Goal: Information Seeking & Learning: Learn about a topic

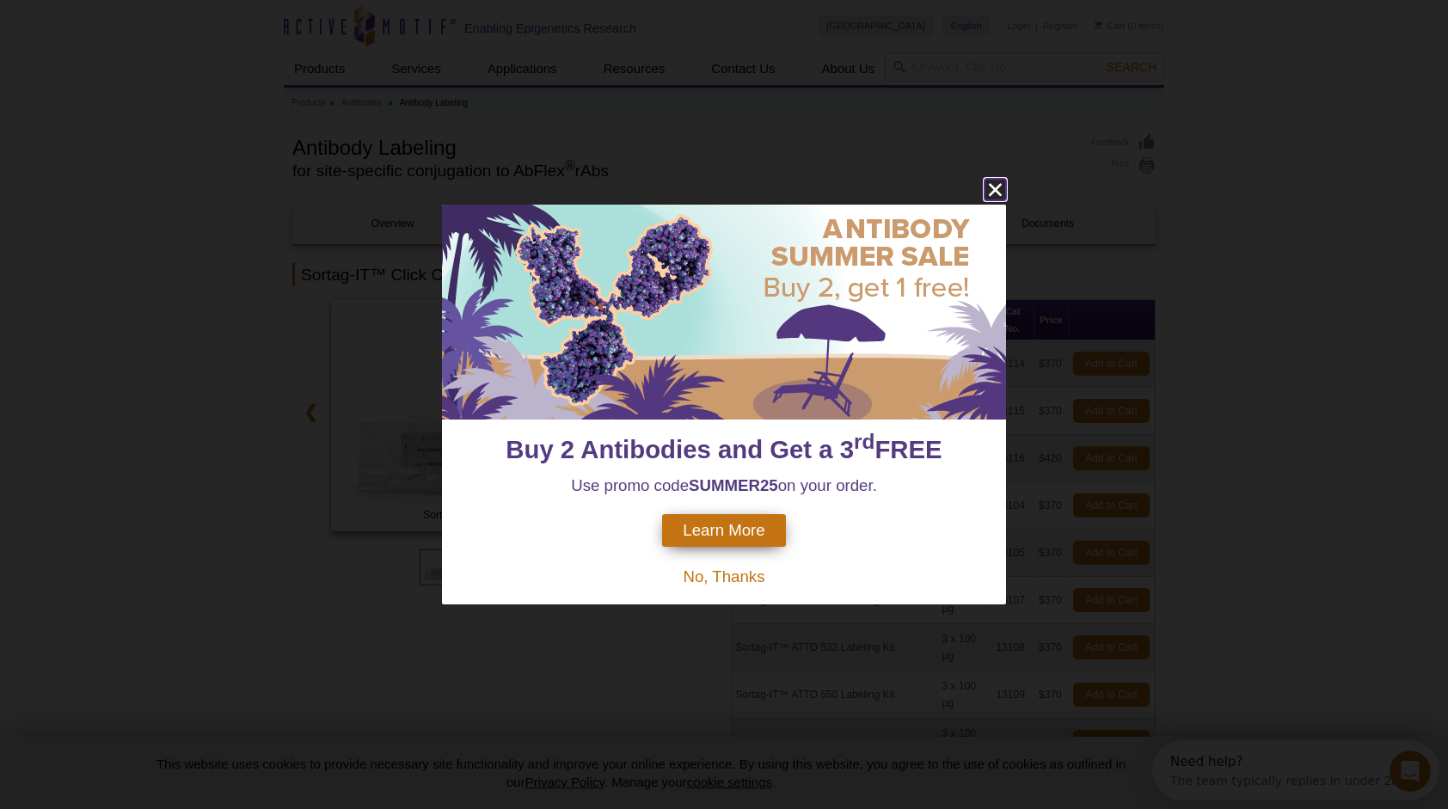
click at [995, 187] on icon "close" at bounding box center [994, 189] width 21 height 21
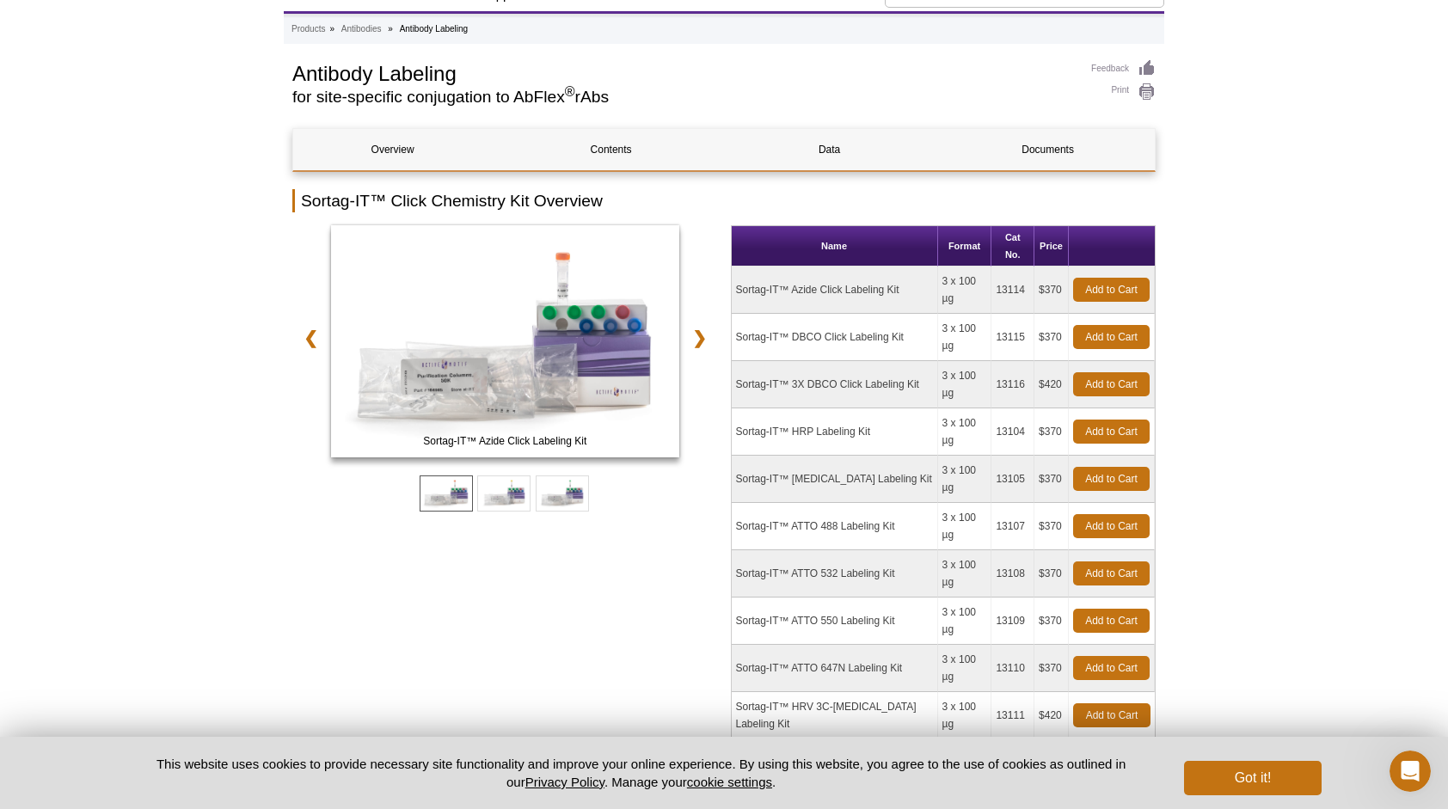
scroll to position [172, 0]
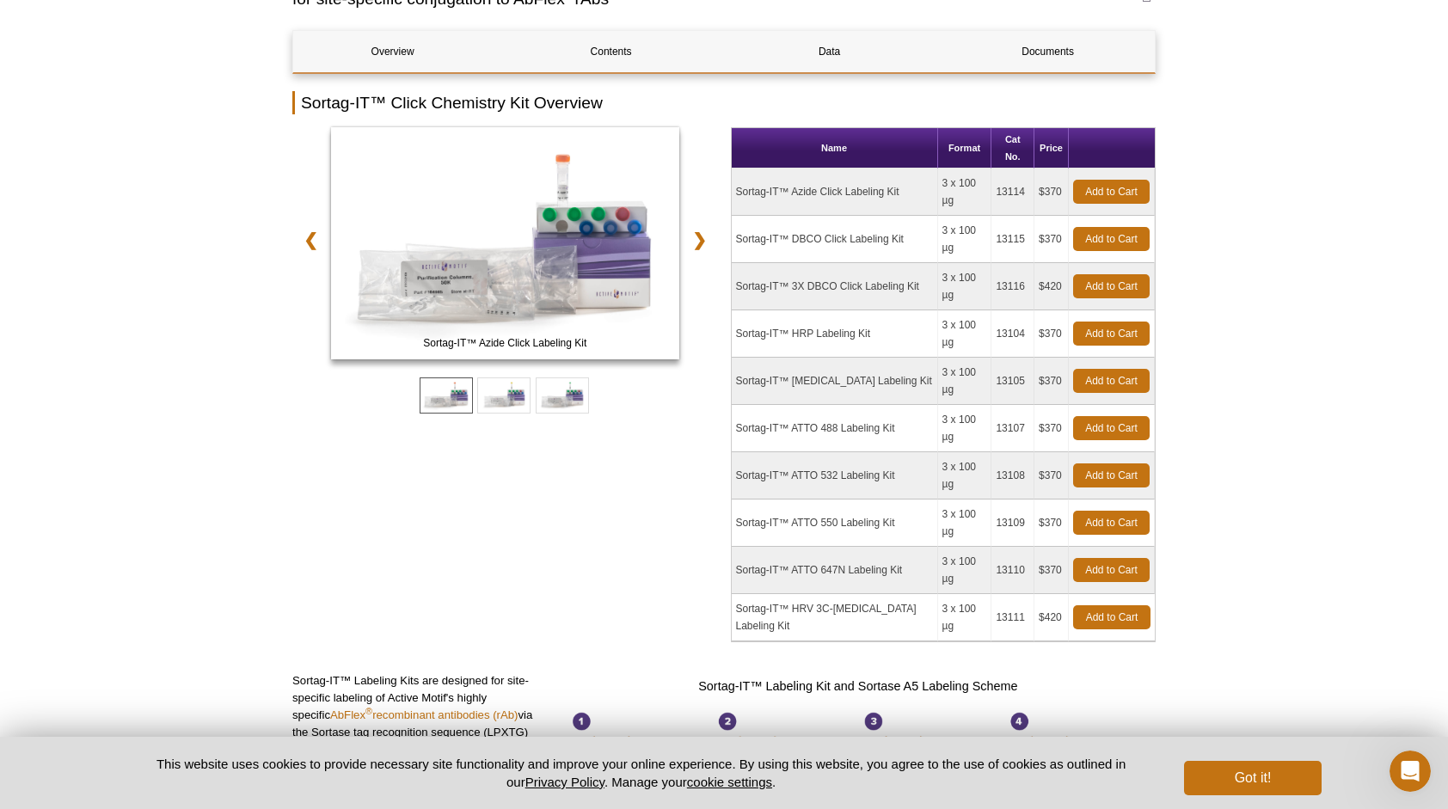
drag, startPoint x: 770, startPoint y: 279, endPoint x: 830, endPoint y: 277, distance: 59.3
click at [830, 310] on td "Sortag-IT™ HRP Labeling Kit" at bounding box center [835, 333] width 206 height 47
click at [813, 405] on td "Sortag-IT™ ATTO 488 Labeling Kit" at bounding box center [835, 428] width 206 height 47
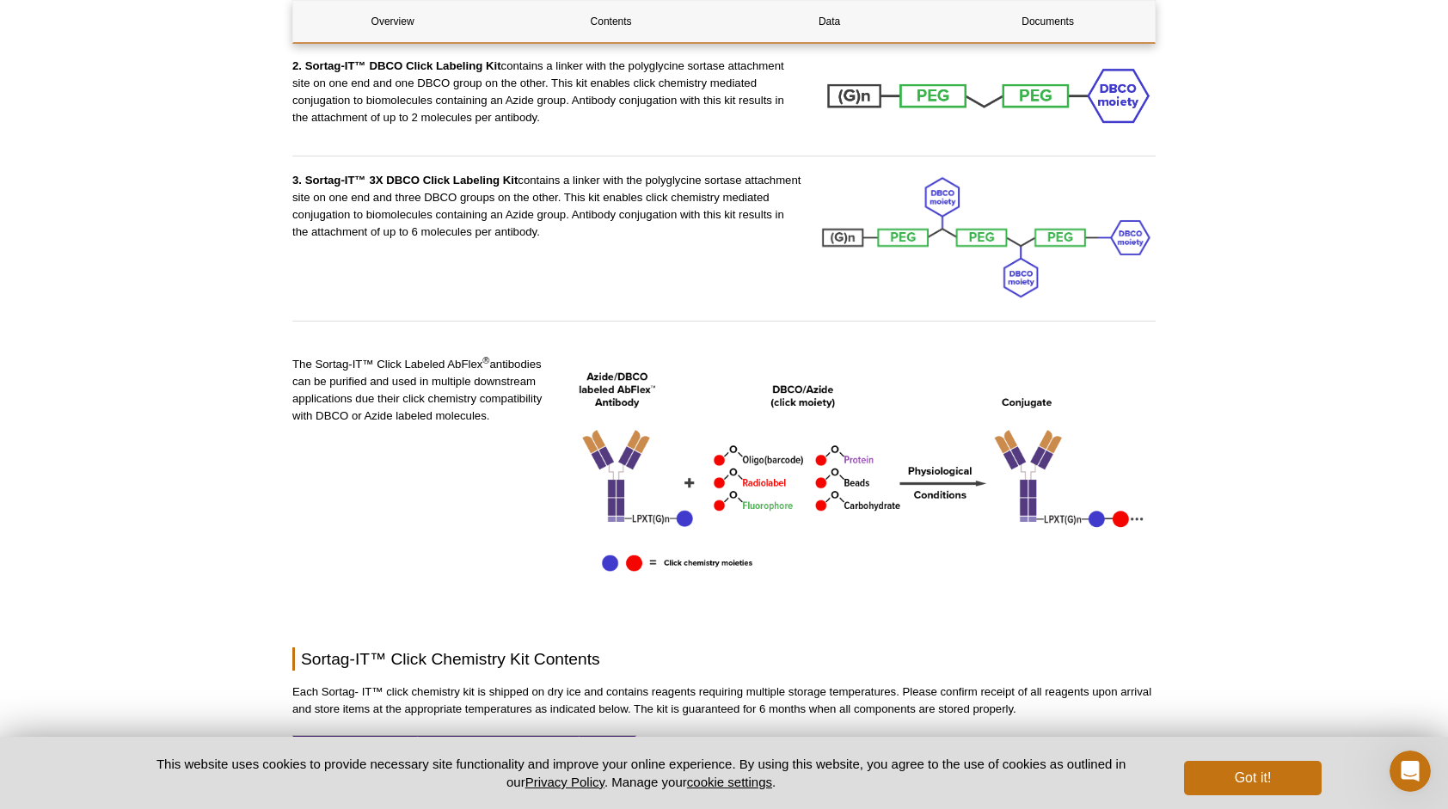
scroll to position [2321, 0]
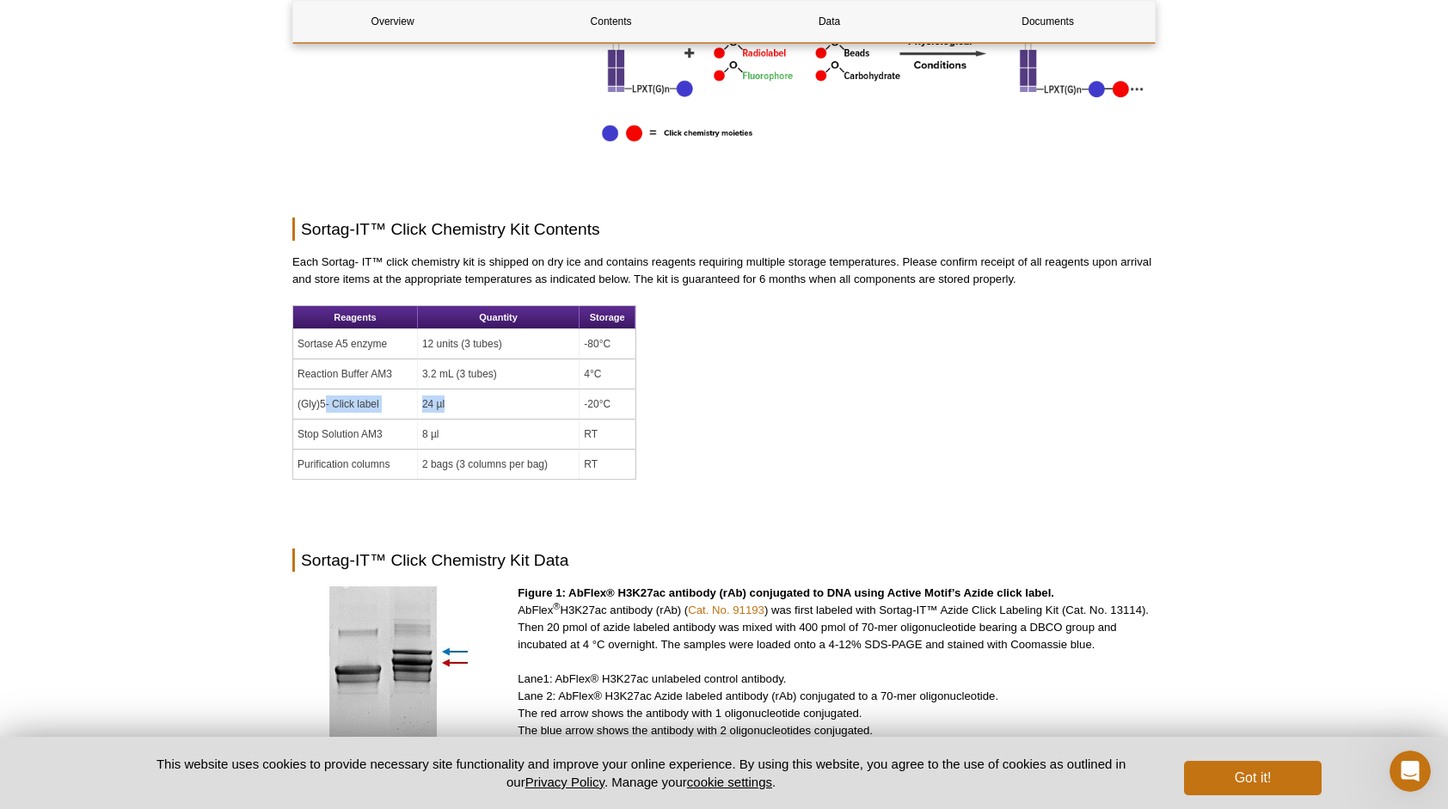
drag, startPoint x: 323, startPoint y: 270, endPoint x: 541, endPoint y: 267, distance: 217.5
click at [541, 389] on tr "(Gly)5- Click label 24 µl -20°C" at bounding box center [464, 404] width 342 height 30
click at [541, 389] on td "24 µl" at bounding box center [499, 404] width 162 height 30
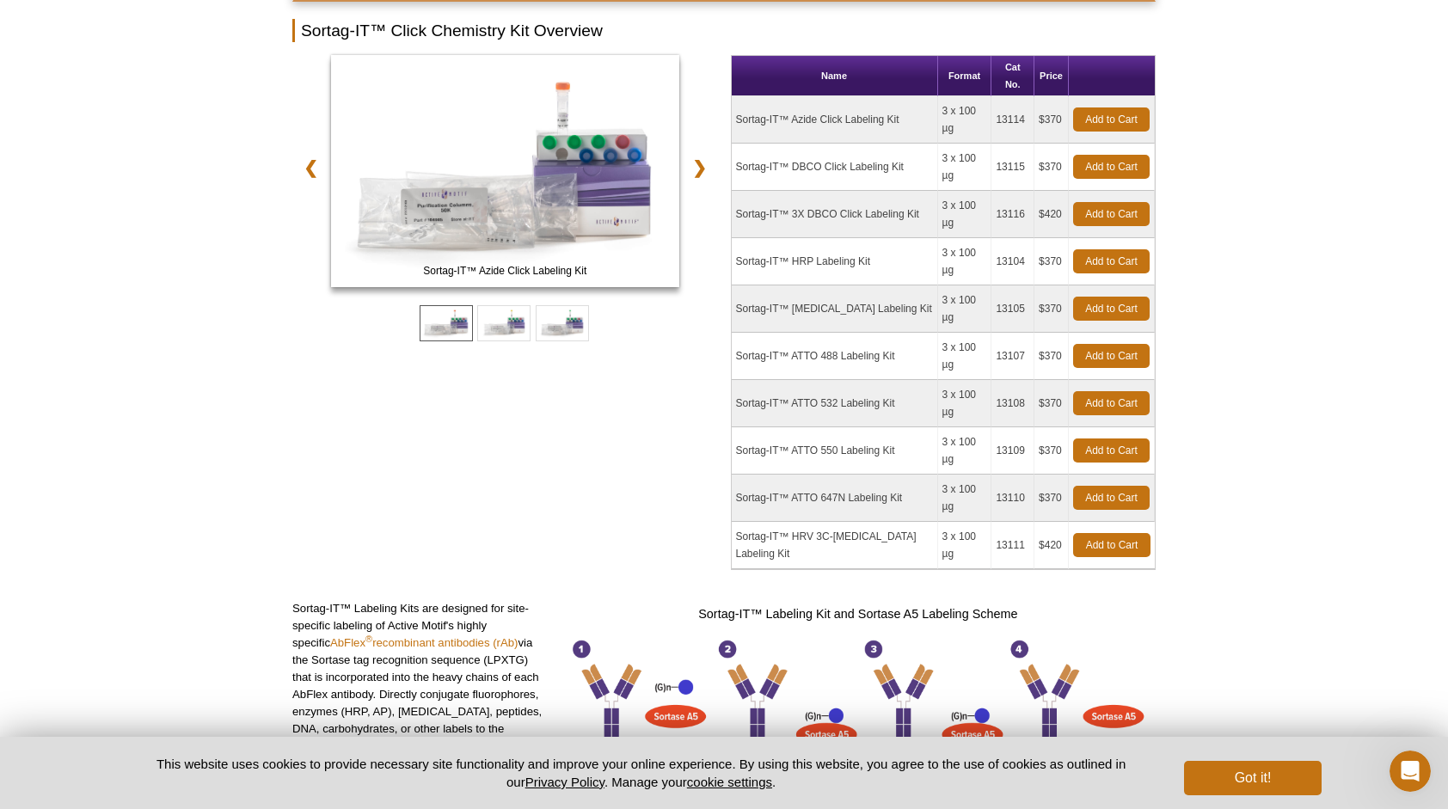
scroll to position [0, 0]
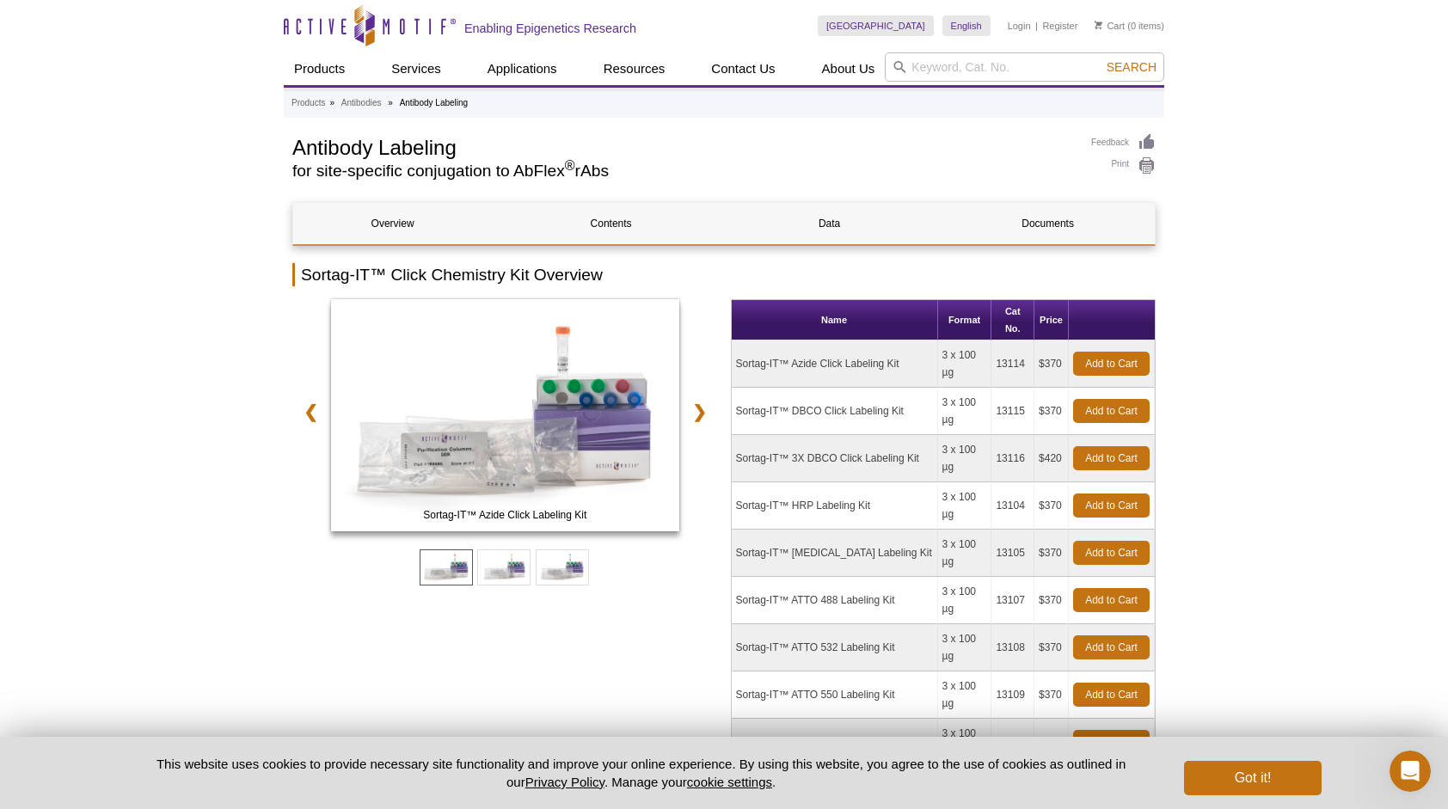
drag, startPoint x: 769, startPoint y: 491, endPoint x: 873, endPoint y: 493, distance: 103.2
click at [873, 530] on td "Sortag-IT™ [MEDICAL_DATA] Labeling Kit" at bounding box center [835, 553] width 206 height 47
drag, startPoint x: 873, startPoint y: 493, endPoint x: 882, endPoint y: 493, distance: 9.5
click at [873, 530] on td "Sortag-IT™ [MEDICAL_DATA] Labeling Kit" at bounding box center [835, 553] width 206 height 47
click at [943, 530] on td "3 x 100 µg" at bounding box center [965, 553] width 54 height 47
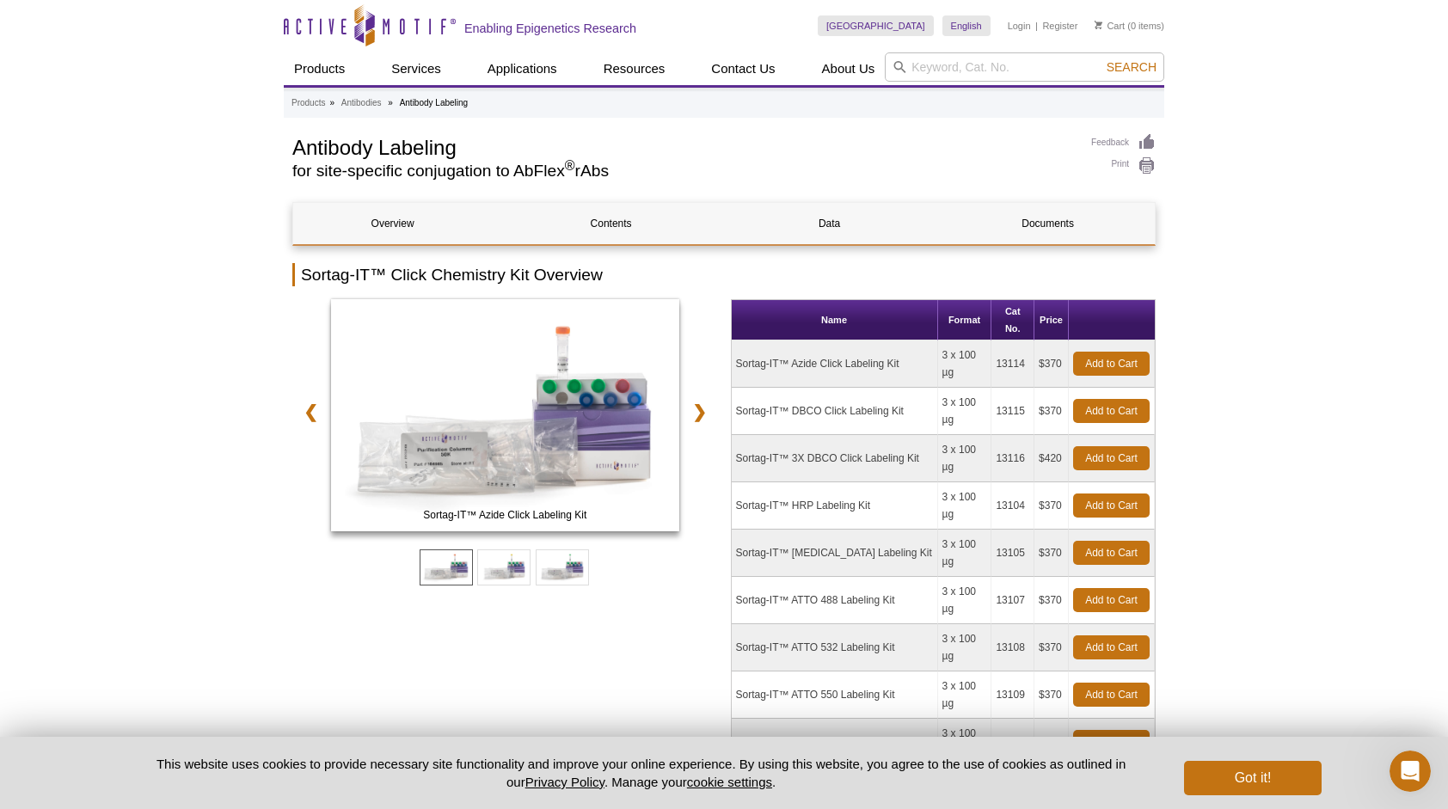
click at [943, 530] on td "3 x 100 µg" at bounding box center [965, 553] width 54 height 47
drag, startPoint x: 943, startPoint y: 485, endPoint x: 753, endPoint y: 490, distance: 190.1
click at [754, 530] on td "Sortag-IT™ [MEDICAL_DATA] Labeling Kit" at bounding box center [835, 553] width 206 height 47
click at [746, 530] on td "Sortag-IT™ [MEDICAL_DATA] Labeling Kit" at bounding box center [835, 553] width 206 height 47
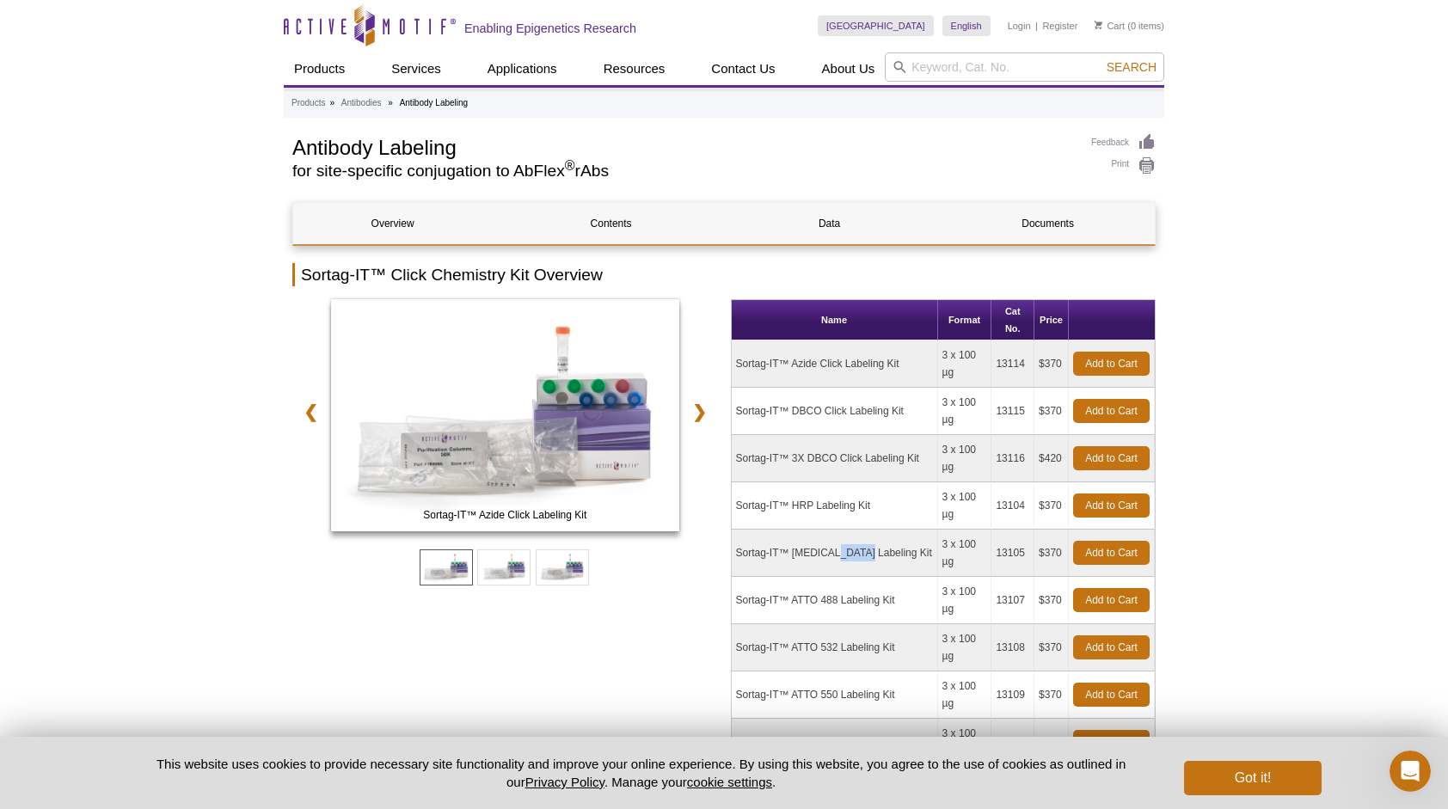
click at [746, 530] on td "Sortag-IT™ [MEDICAL_DATA] Labeling Kit" at bounding box center [835, 553] width 206 height 47
drag, startPoint x: 499, startPoint y: 566, endPoint x: 550, endPoint y: 564, distance: 51.6
click at [500, 566] on span at bounding box center [503, 567] width 53 height 36
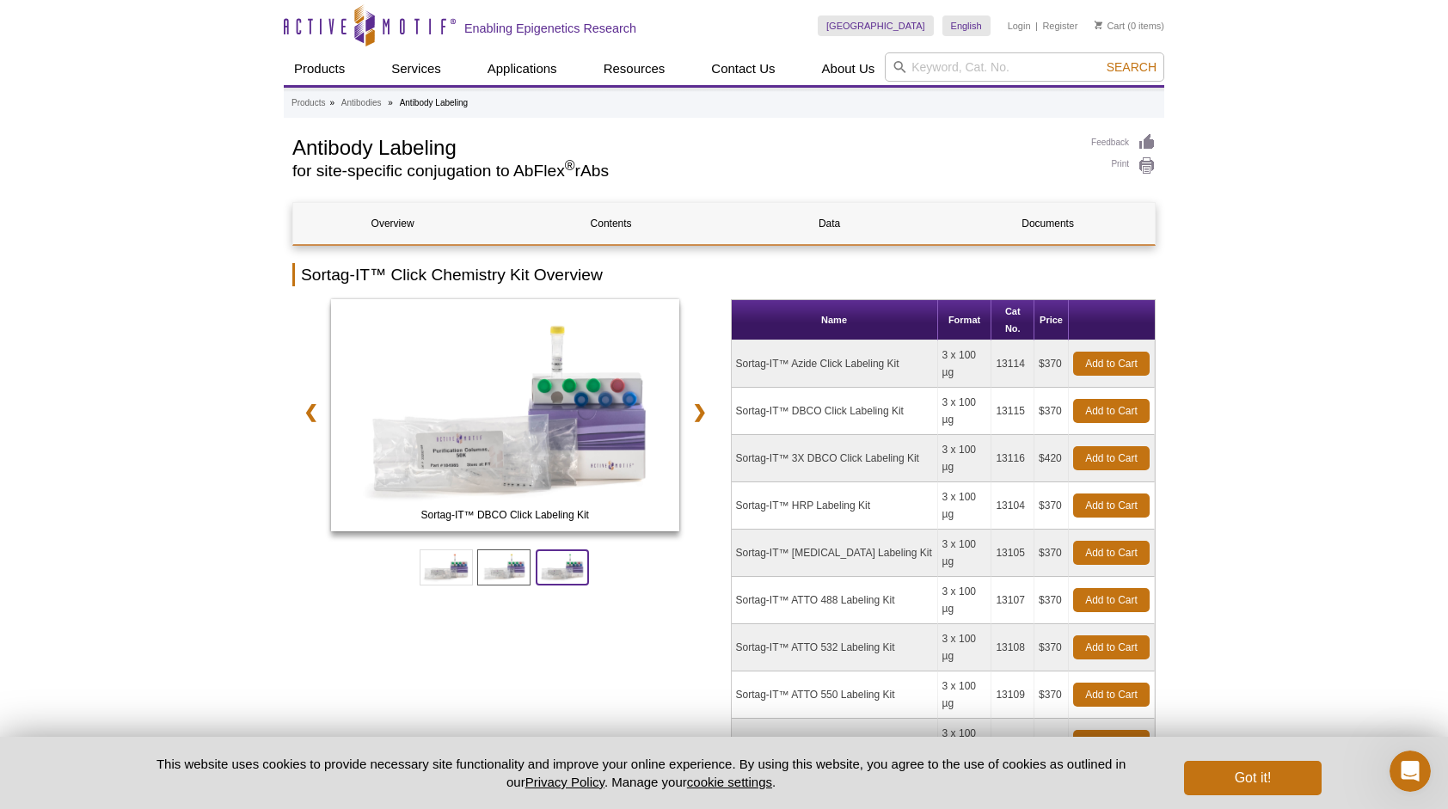
click at [569, 566] on span at bounding box center [562, 567] width 53 height 36
click at [452, 566] on span at bounding box center [446, 567] width 53 height 36
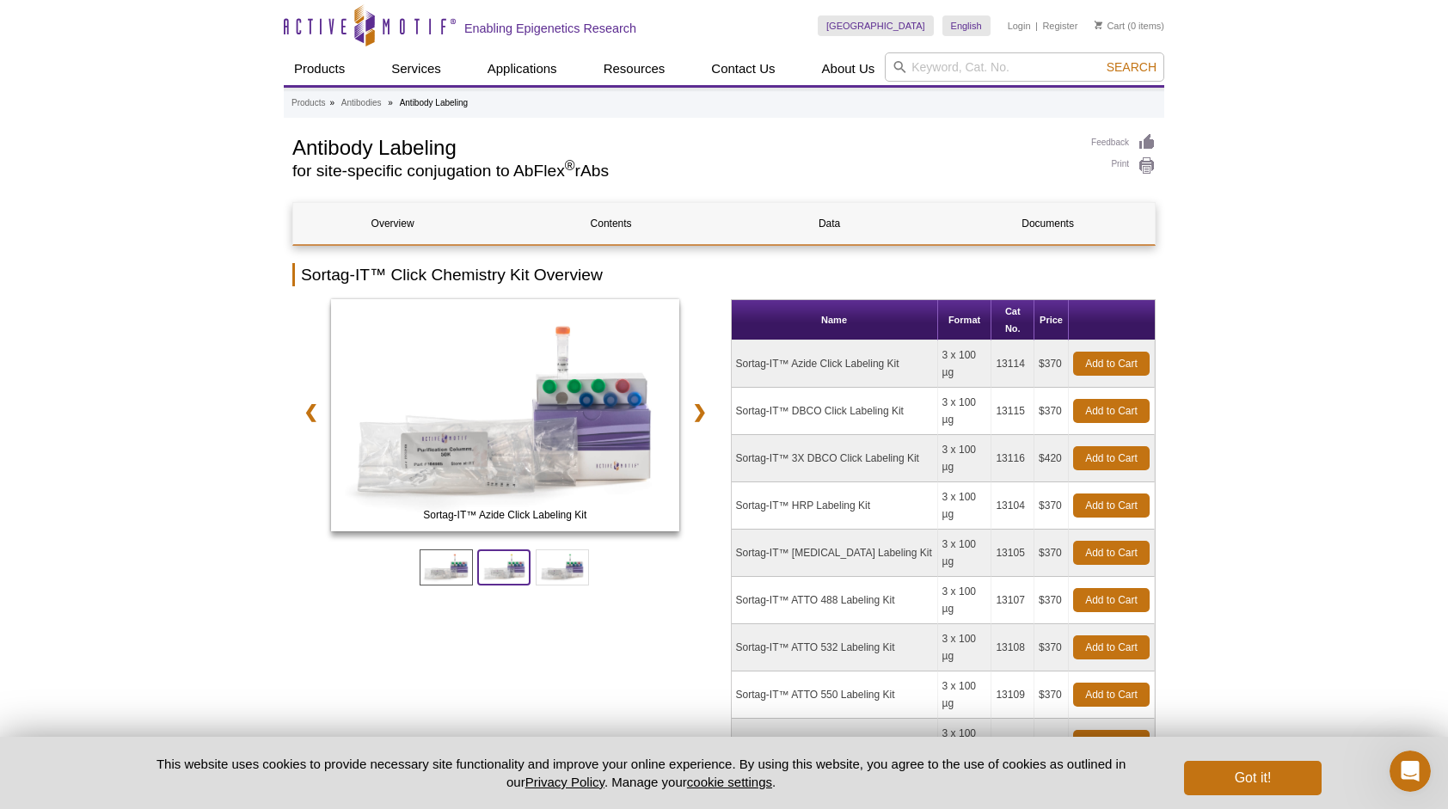
click at [503, 563] on span at bounding box center [503, 567] width 53 height 36
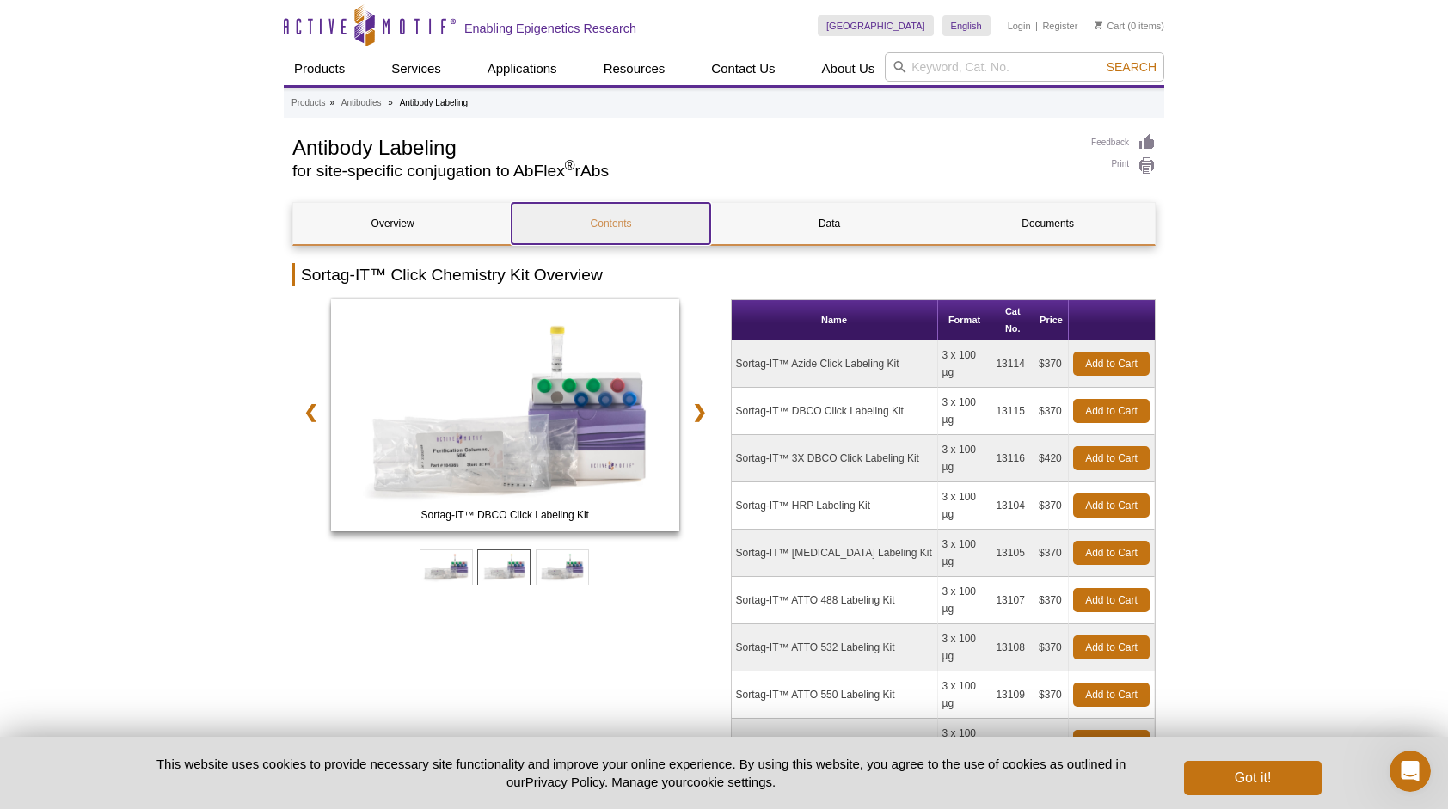
click at [669, 227] on link "Contents" at bounding box center [610, 223] width 199 height 41
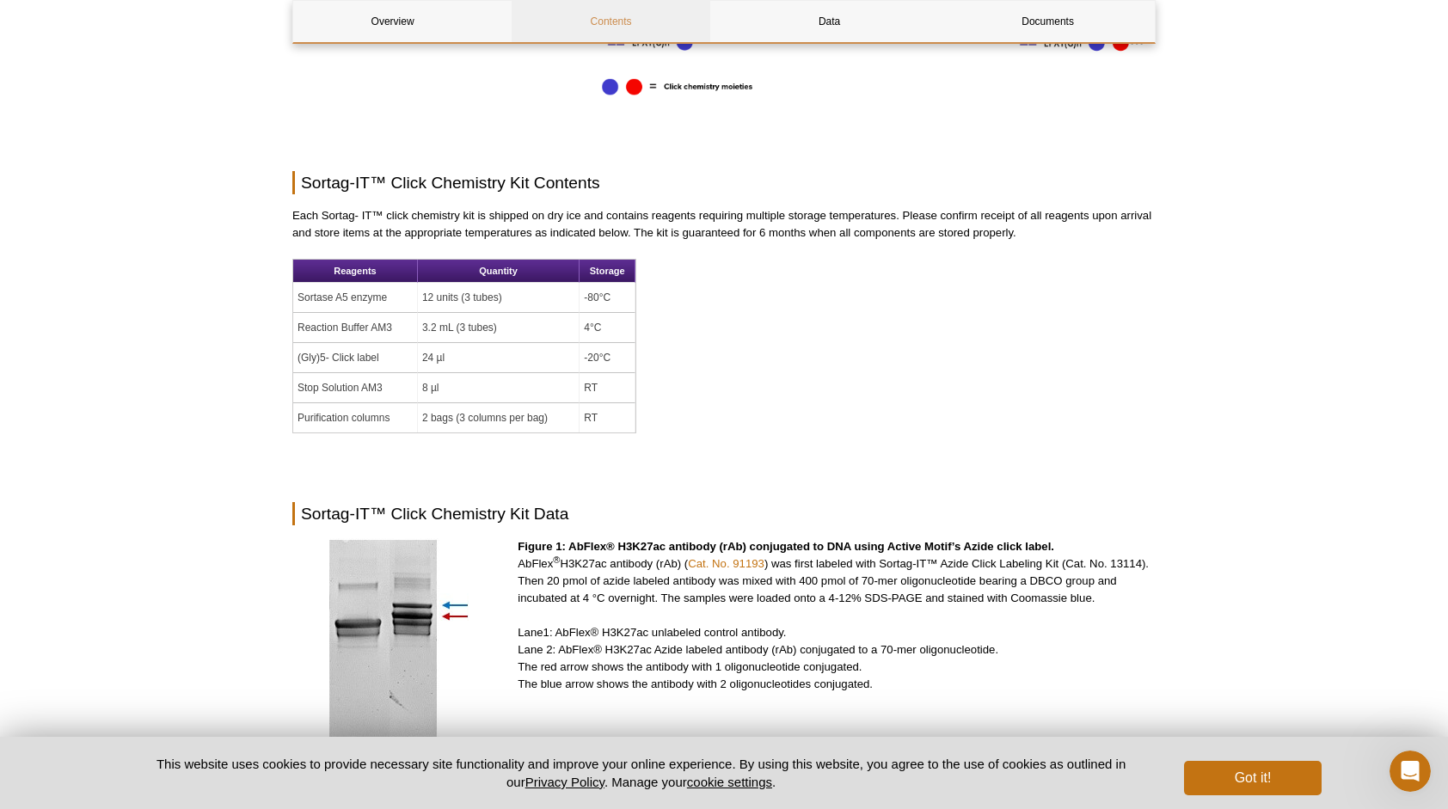
scroll to position [2351, 0]
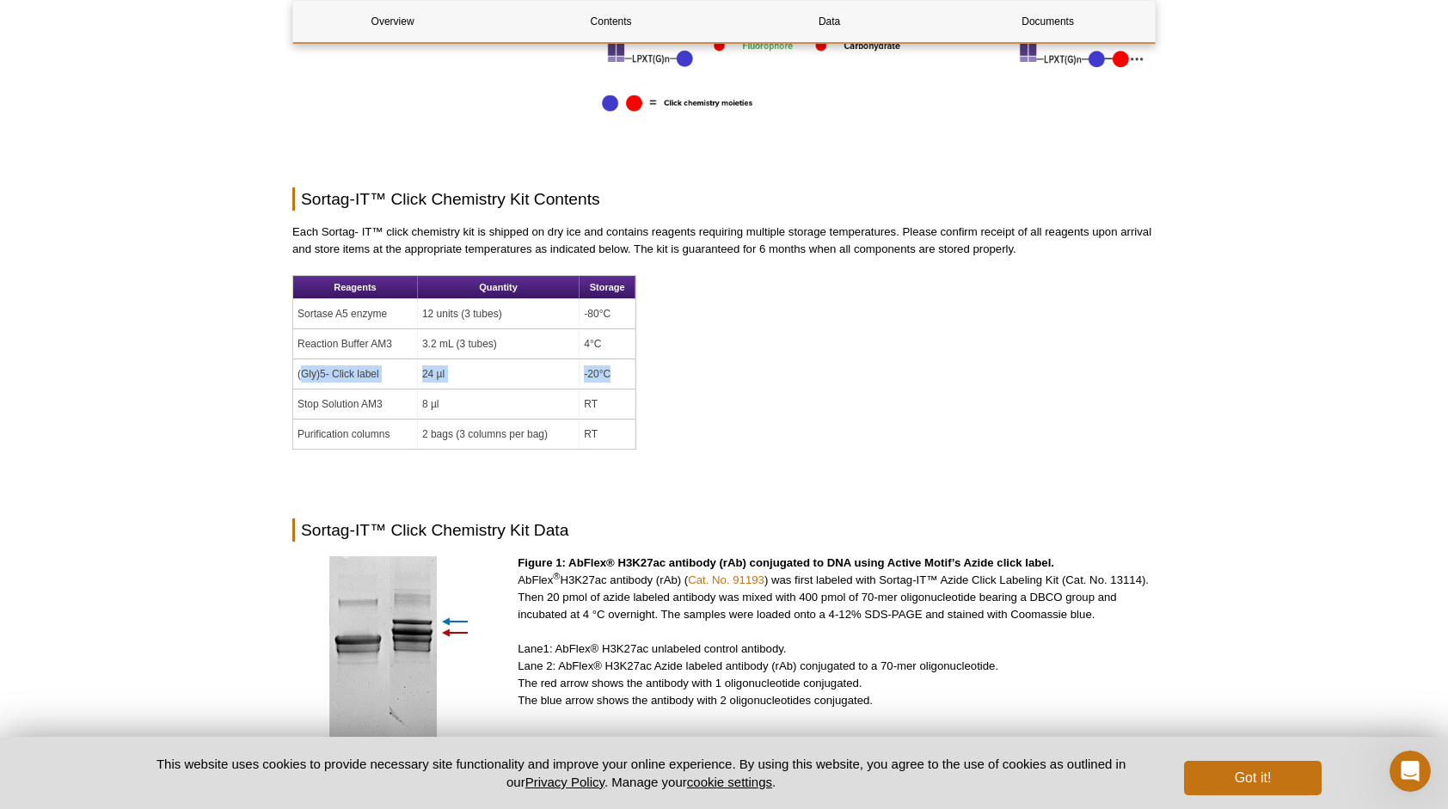
drag, startPoint x: 299, startPoint y: 238, endPoint x: 609, endPoint y: 242, distance: 309.5
click at [609, 359] on tr "(Gly)5- Click label 24 µl -20°C" at bounding box center [464, 374] width 342 height 30
click at [609, 359] on td "-20°C" at bounding box center [607, 374] width 56 height 30
click at [583, 359] on td "-20°C" at bounding box center [607, 374] width 56 height 30
click at [347, 329] on td "Reaction Buffer AM3" at bounding box center [355, 344] width 125 height 30
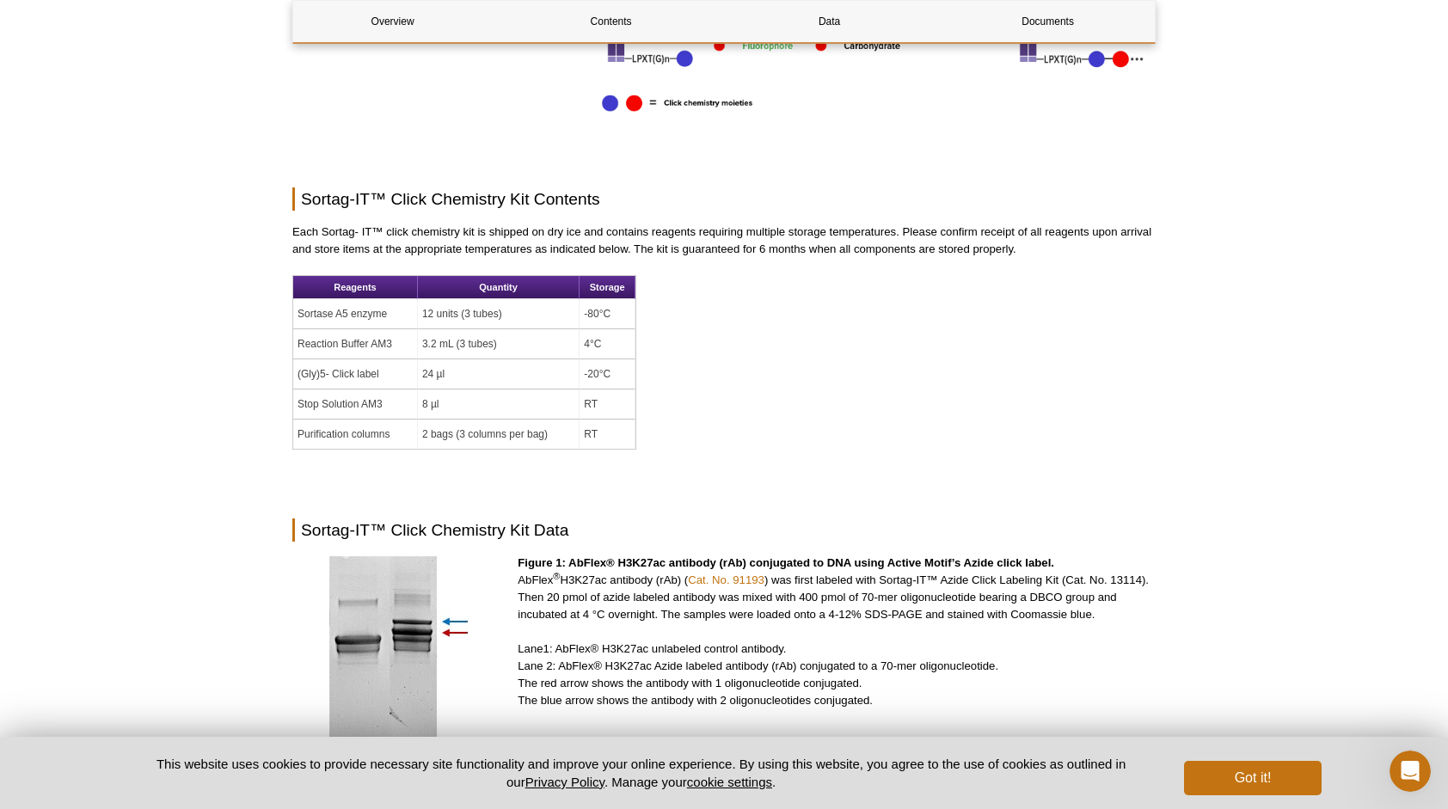
click at [432, 359] on td "24 µl" at bounding box center [499, 374] width 162 height 30
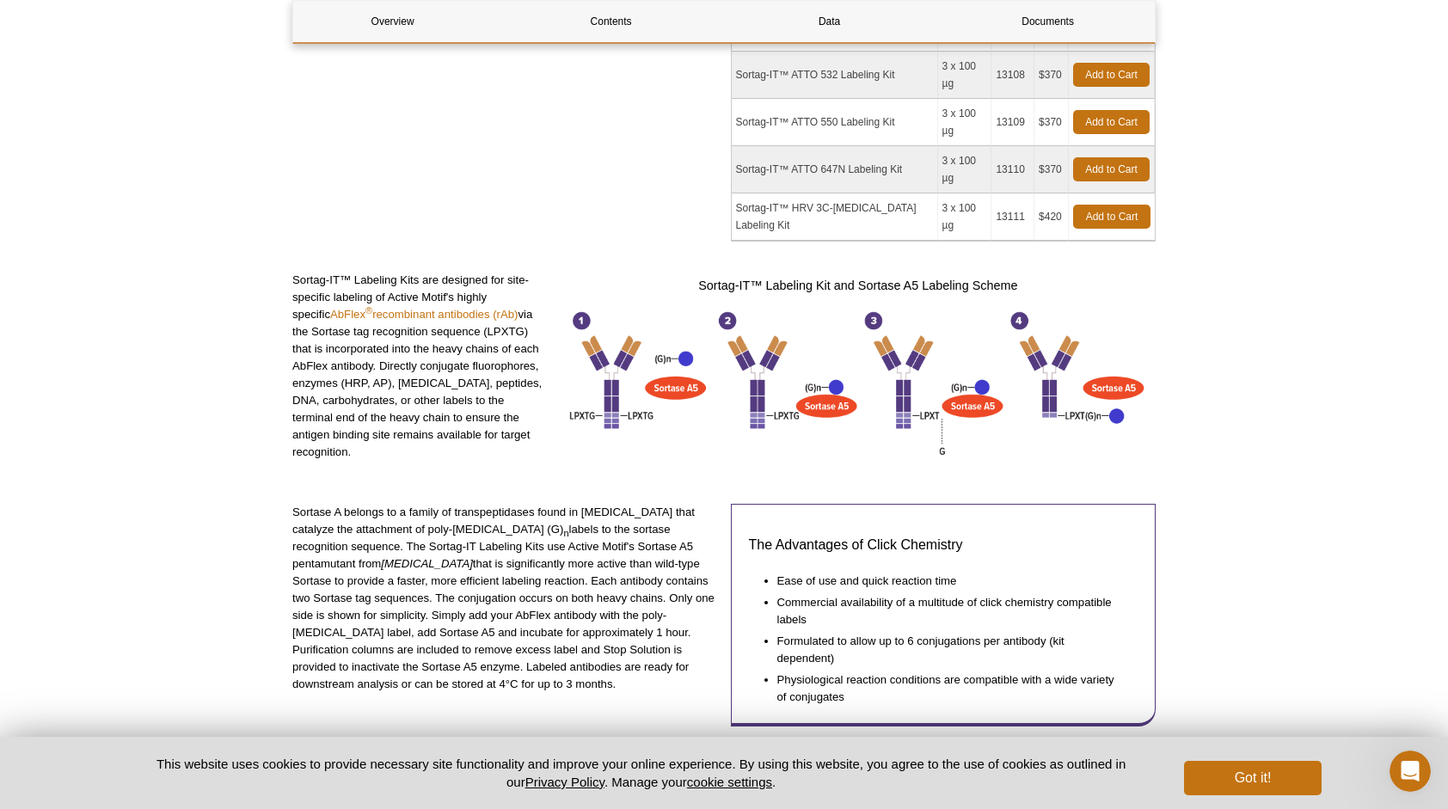
scroll to position [202, 0]
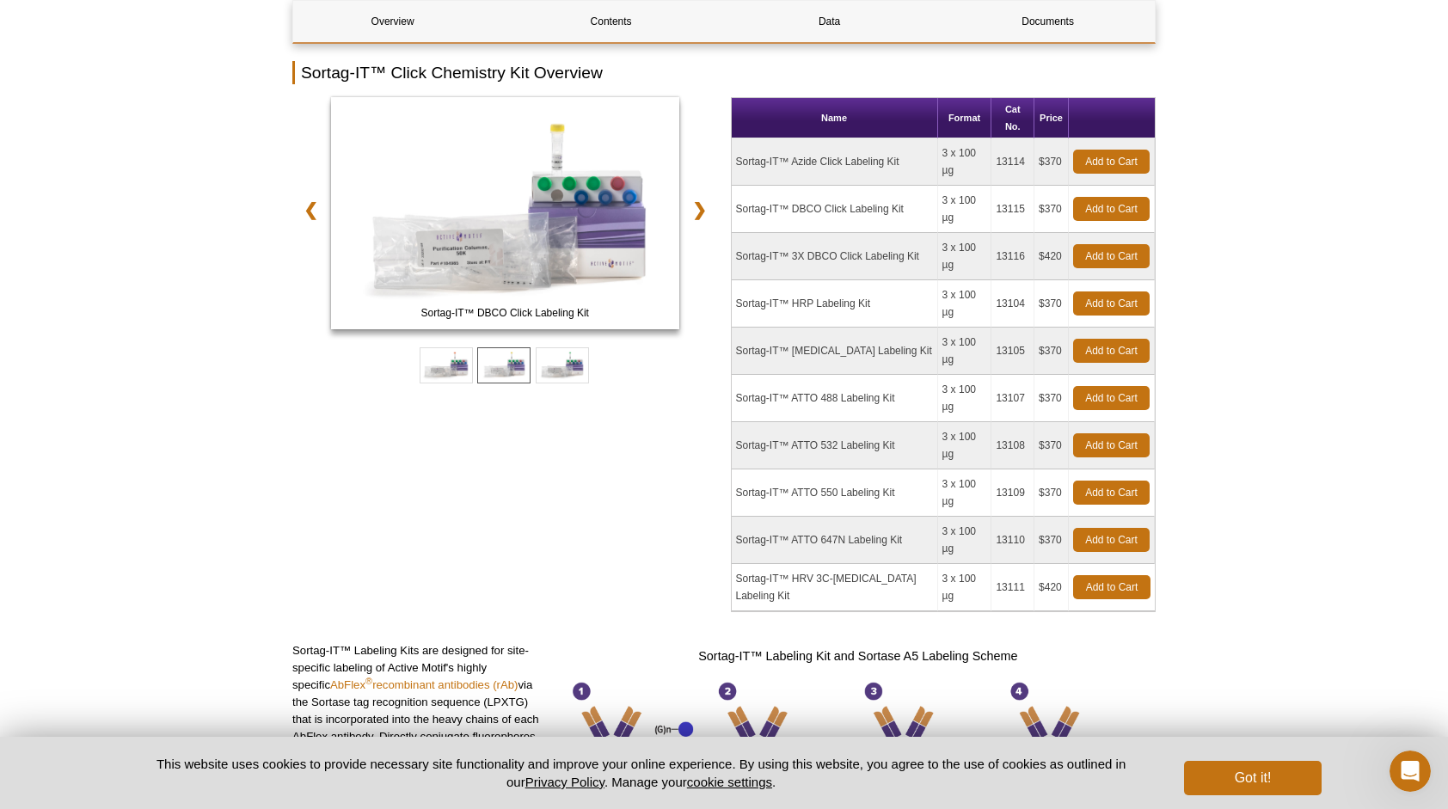
click at [818, 375] on td "Sortag-IT™ ATTO 488 Labeling Kit" at bounding box center [835, 398] width 206 height 47
